Goal: Transaction & Acquisition: Purchase product/service

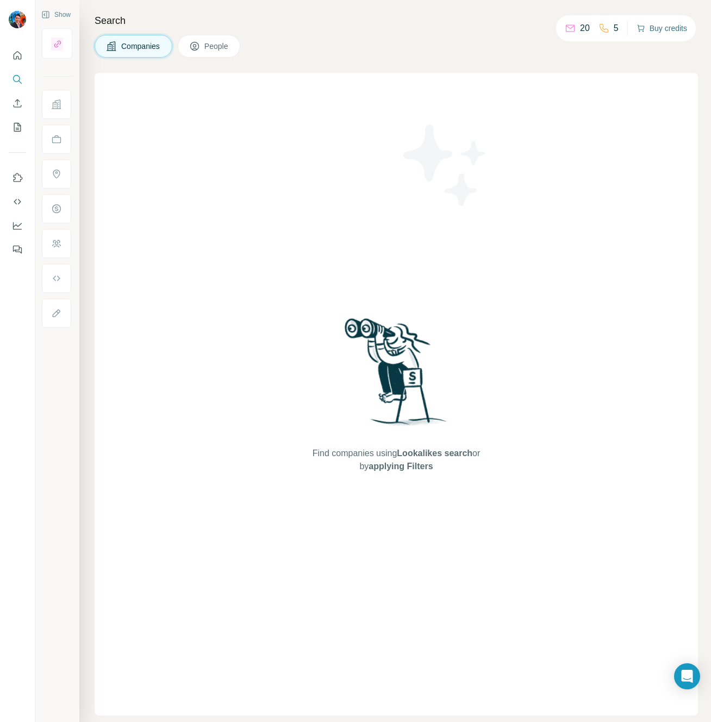
click at [675, 31] on button "Buy credits" at bounding box center [662, 28] width 51 height 15
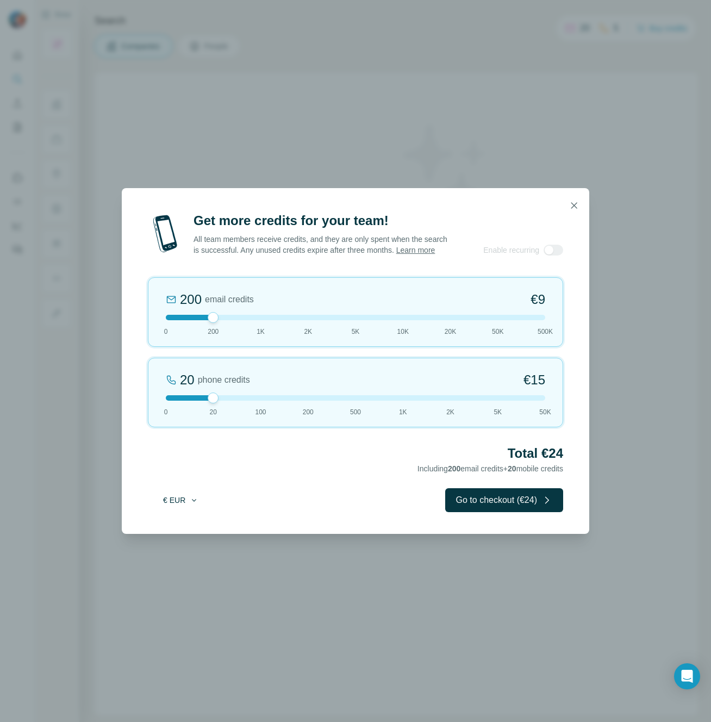
click at [177, 508] on button "€ EUR" at bounding box center [180, 500] width 51 height 20
click at [180, 525] on div "$ USD" at bounding box center [202, 530] width 91 height 11
drag, startPoint x: 215, startPoint y: 323, endPoint x: 265, endPoint y: 322, distance: 50.0
click at [265, 322] on div at bounding box center [260, 317] width 11 height 11
drag, startPoint x: 219, startPoint y: 406, endPoint x: 267, endPoint y: 402, distance: 48.5
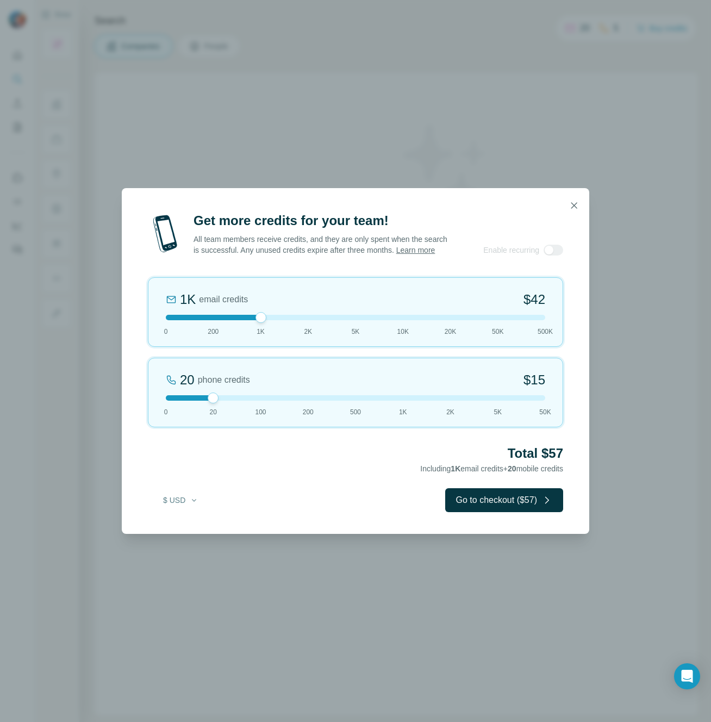
click at [267, 401] on div at bounding box center [355, 397] width 379 height 5
click at [208, 320] on div at bounding box center [355, 317] width 379 height 5
drag, startPoint x: 265, startPoint y: 404, endPoint x: 212, endPoint y: 408, distance: 53.4
click at [212, 403] on div at bounding box center [213, 397] width 11 height 11
drag, startPoint x: 214, startPoint y: 406, endPoint x: 195, endPoint y: 420, distance: 23.7
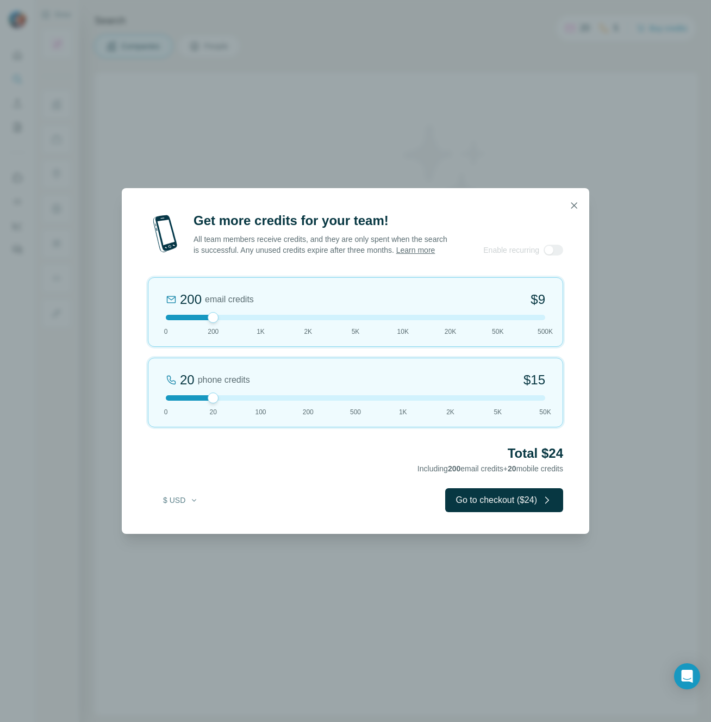
click at [195, 420] on div "20 phone credits $[PHONE_NUMBER] 1K 2K 5K 50K" at bounding box center [355, 393] width 415 height 70
click at [574, 195] on button "button" at bounding box center [574, 206] width 22 height 22
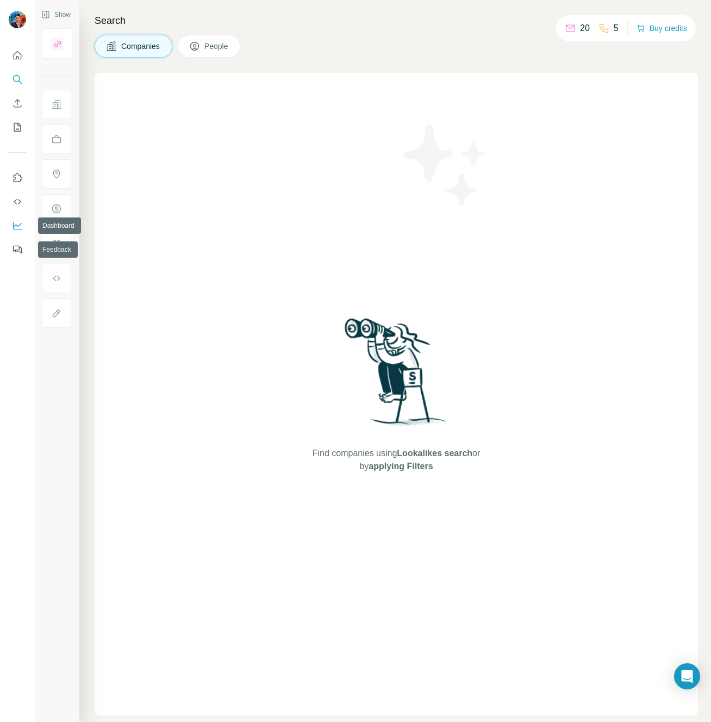
click at [19, 228] on icon "Dashboard" at bounding box center [17, 225] width 11 height 11
